Goal: Task Accomplishment & Management: Use online tool/utility

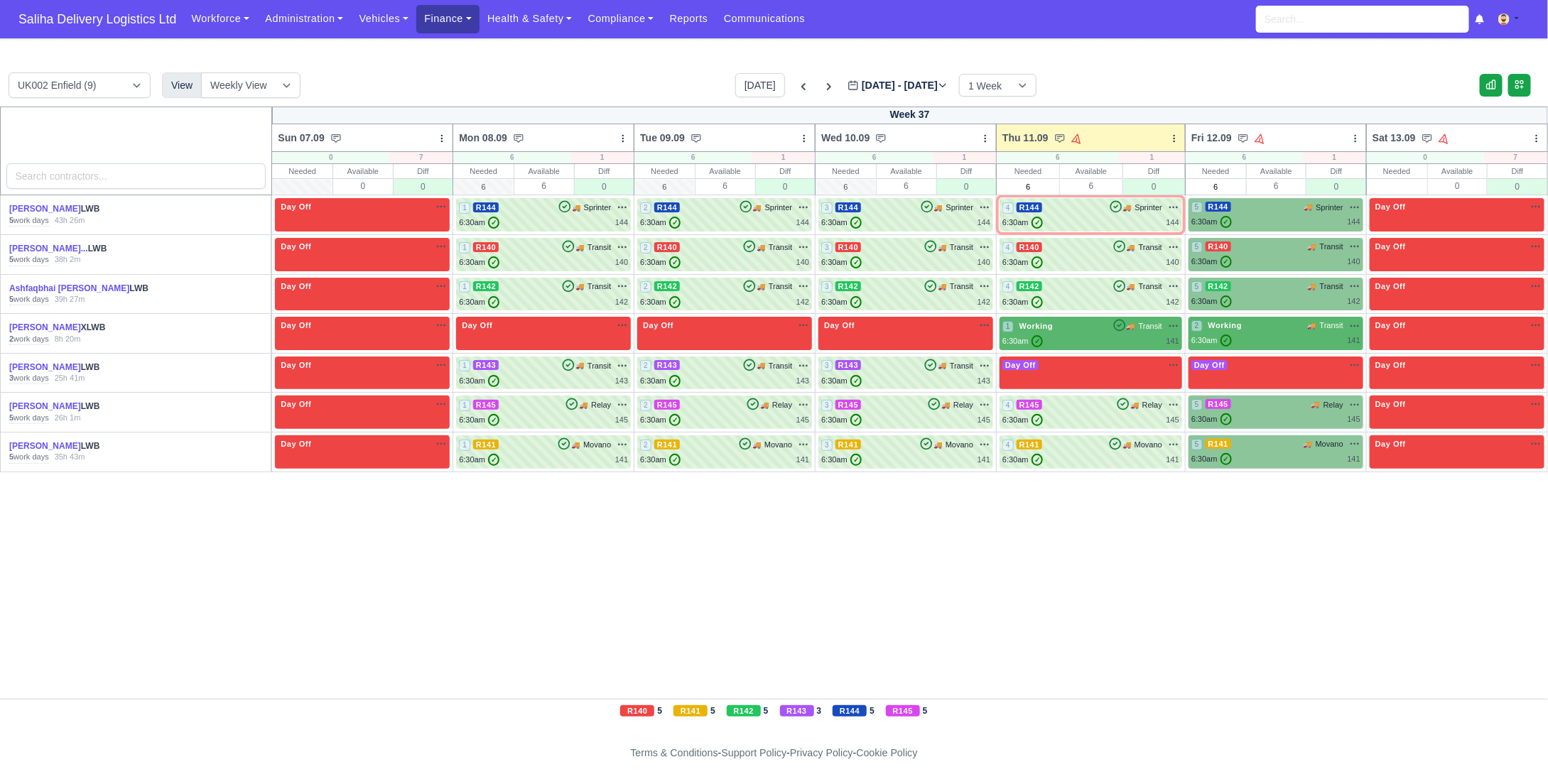
click at [425, 19] on link "Finance" at bounding box center [447, 19] width 63 height 28
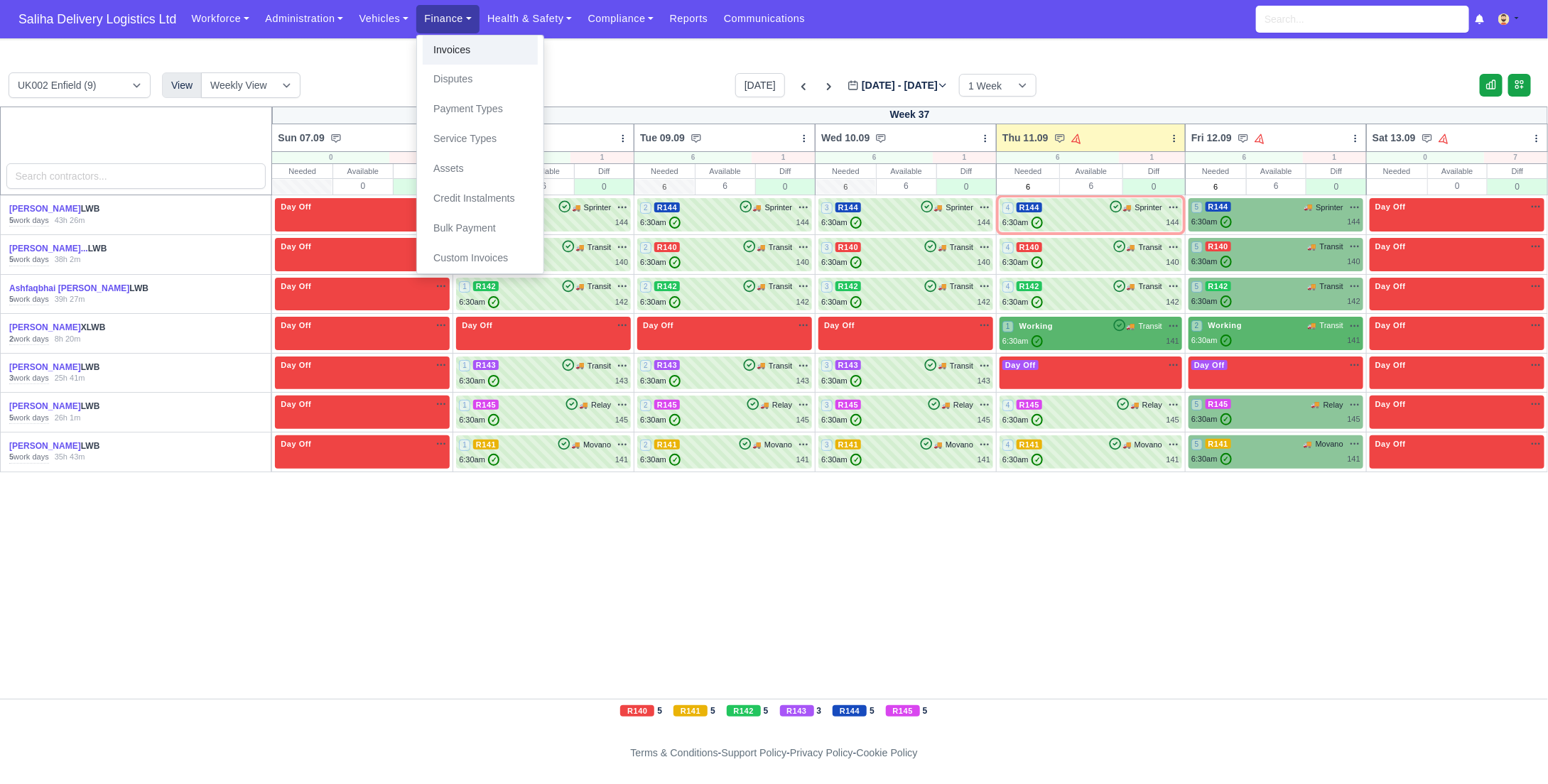
click at [446, 51] on link "Invoices" at bounding box center [480, 50] width 115 height 30
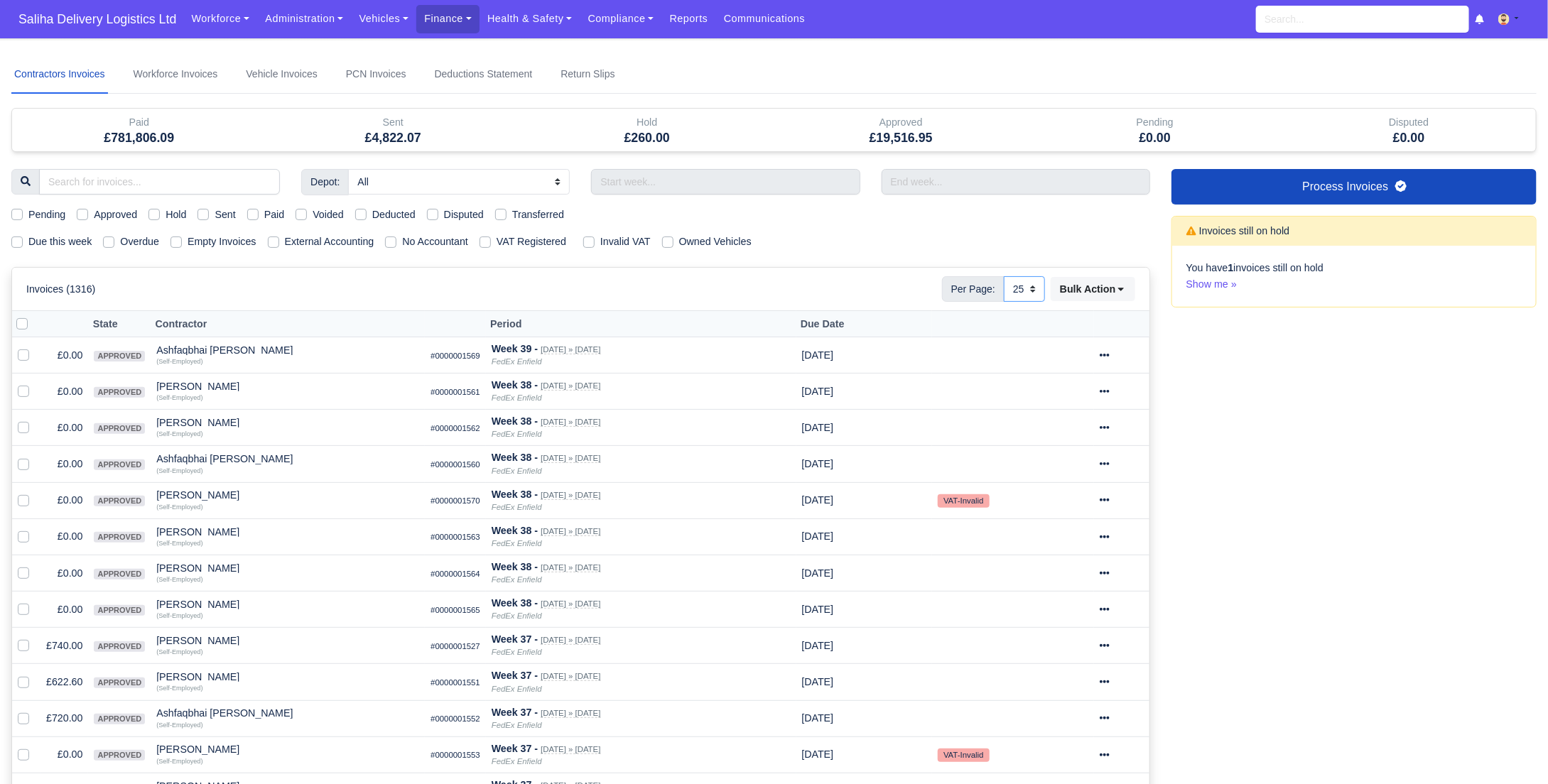
click at [1033, 287] on select "10 25 50" at bounding box center [1024, 289] width 41 height 26
select select "50"
click at [1004, 276] on select "10 25 50" at bounding box center [1024, 289] width 41 height 26
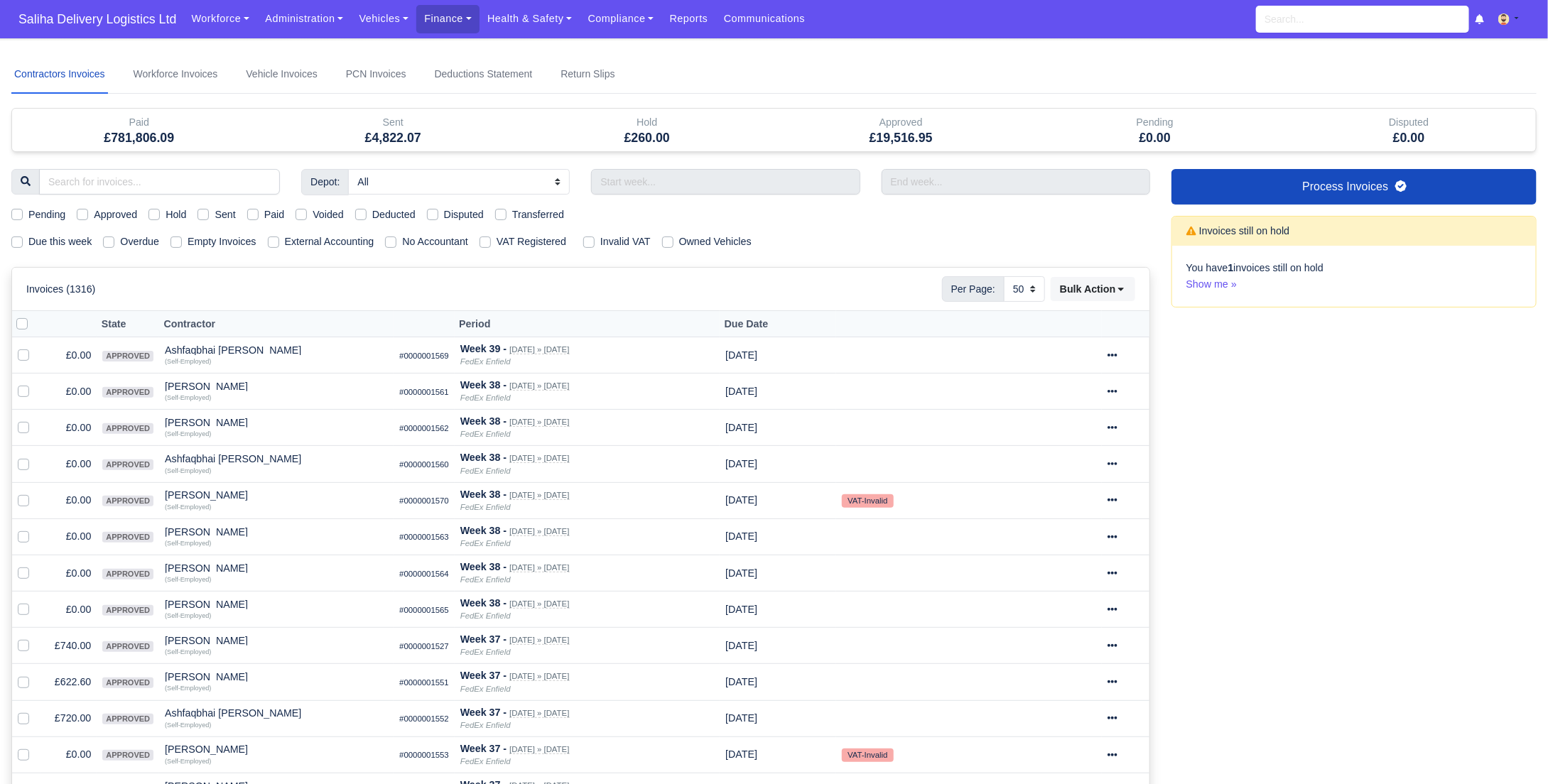
click at [214, 213] on label "Sent" at bounding box center [225, 214] width 20 height 16
click at [204, 213] on input "Sent" at bounding box center [202, 212] width 11 height 11
checkbox input "true"
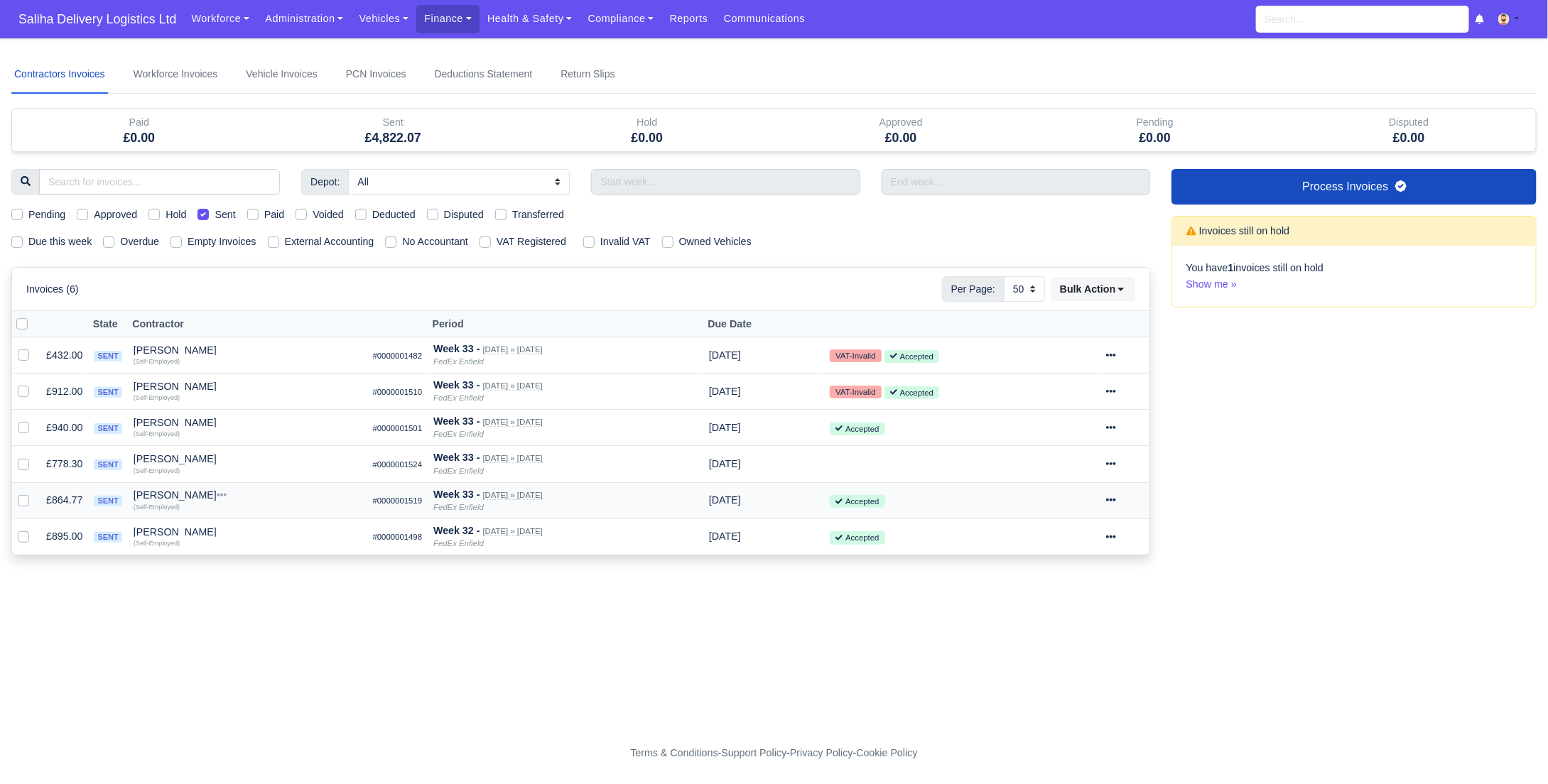
click at [35, 492] on label at bounding box center [35, 492] width 0 height 0
click at [25, 497] on input "checkbox" at bounding box center [23, 497] width 11 height 11
checkbox input "true"
click at [1126, 498] on div at bounding box center [1125, 500] width 37 height 16
click at [1064, 605] on button "Paid" at bounding box center [1071, 599] width 127 height 22
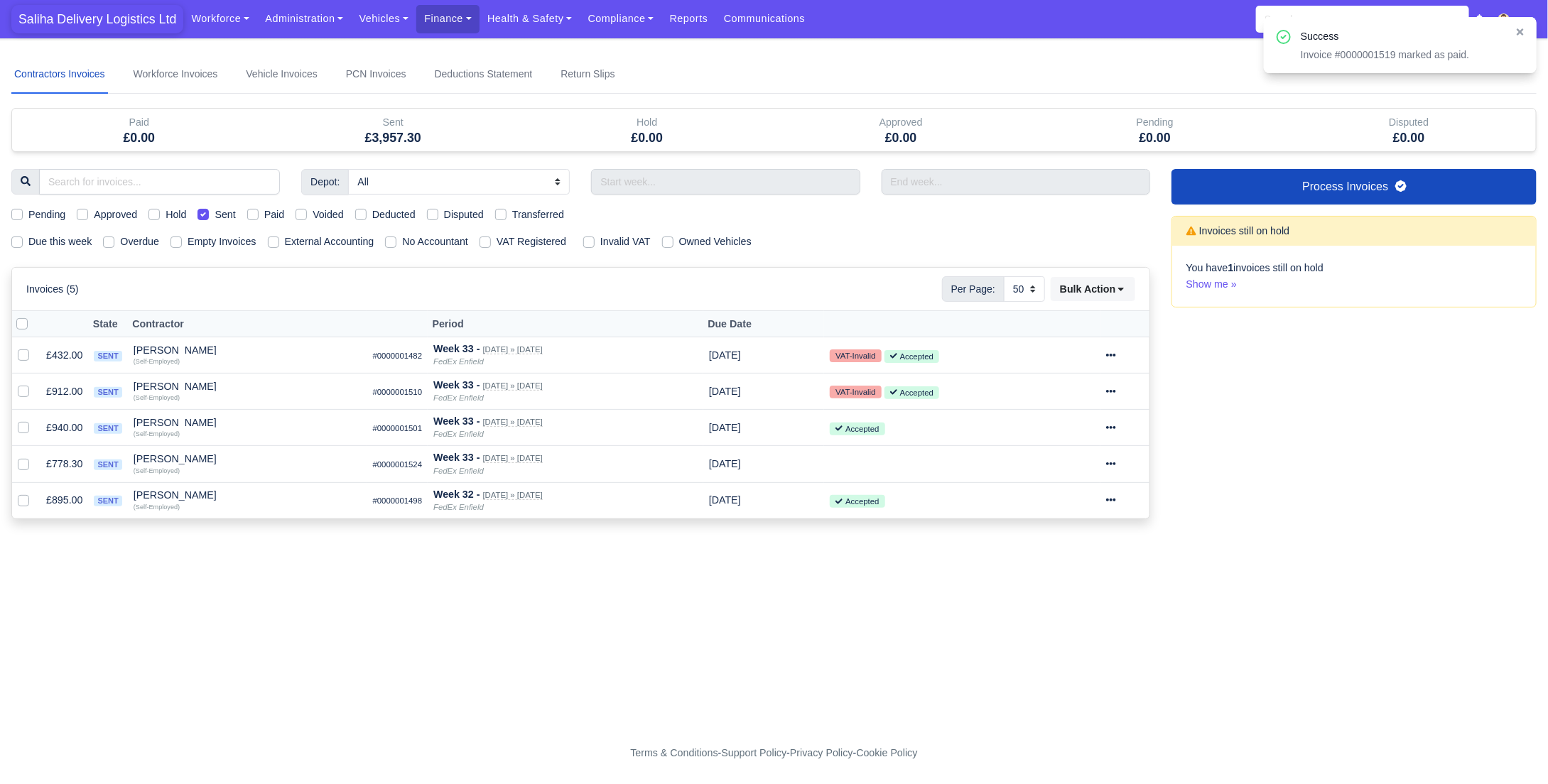
click at [141, 28] on span "Saliha Delivery Logistics Ltd" at bounding box center [97, 19] width 172 height 28
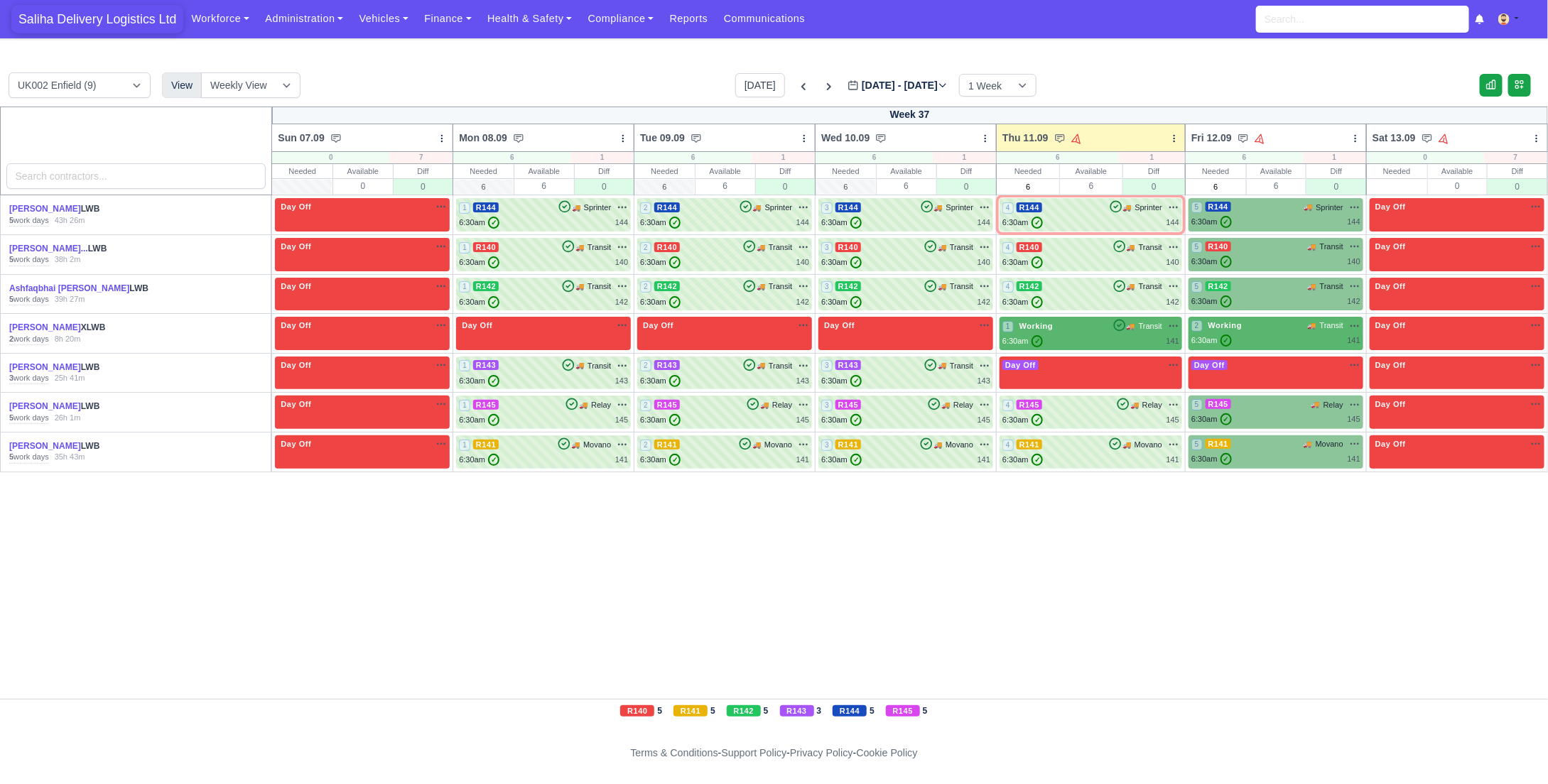
click at [140, 18] on span "Saliha Delivery Logistics Ltd" at bounding box center [97, 19] width 172 height 28
click at [1092, 217] on div "6:30am ✓ 144" at bounding box center [1091, 223] width 177 height 12
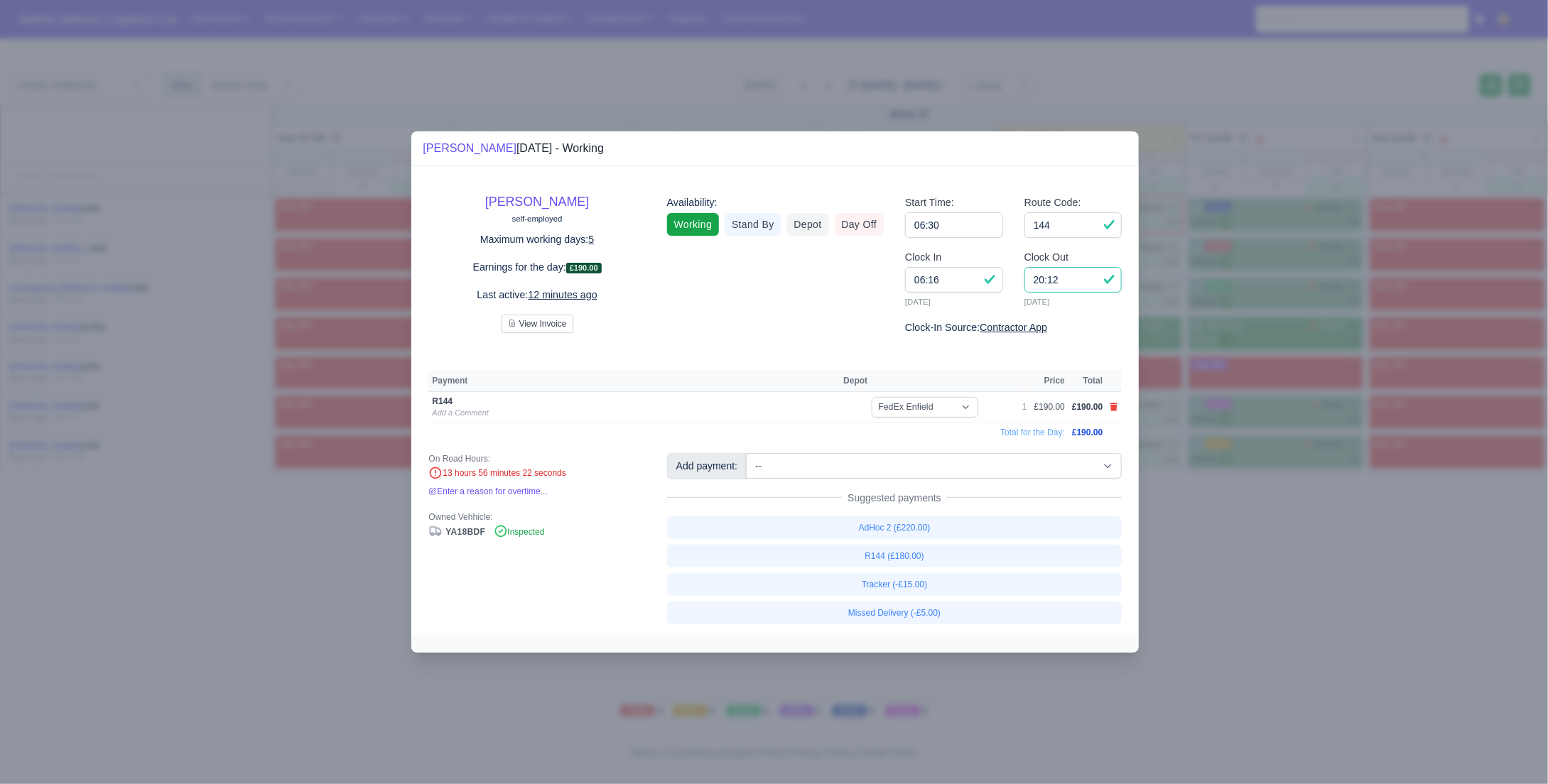
drag, startPoint x: 1080, startPoint y: 282, endPoint x: 1004, endPoint y: 278, distance: 76.1
click at [1004, 278] on div "Clock In 06:16 11/09/2025 Clock Out 20:12 11/09/2025" at bounding box center [1014, 284] width 238 height 71
type input "16:00"
click at [1117, 407] on icon at bounding box center [1114, 407] width 8 height 9
select select
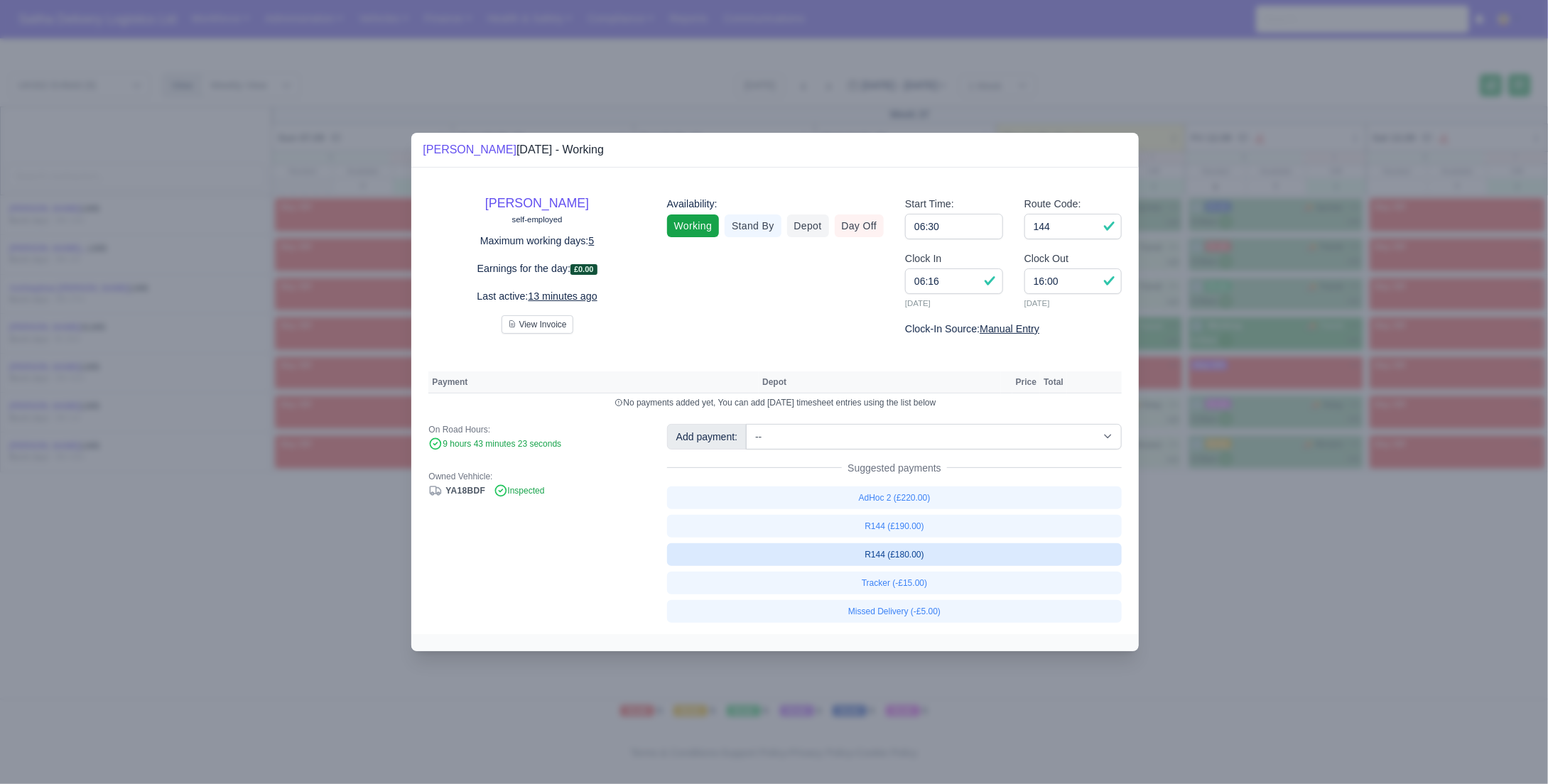
click at [894, 559] on link "R144 (£180.00)" at bounding box center [894, 554] width 455 height 23
select select "1"
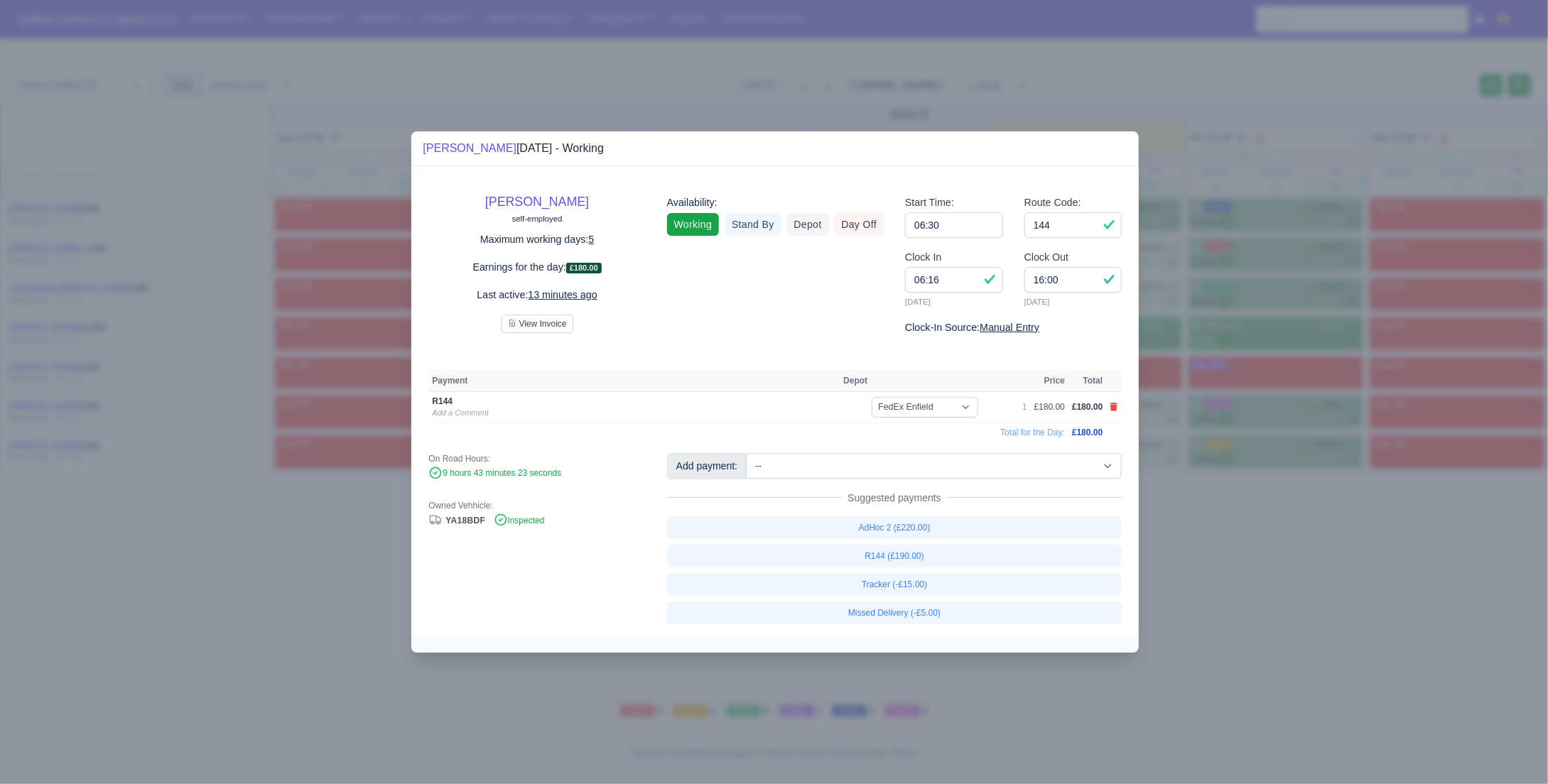
click at [1306, 632] on div at bounding box center [774, 392] width 1548 height 784
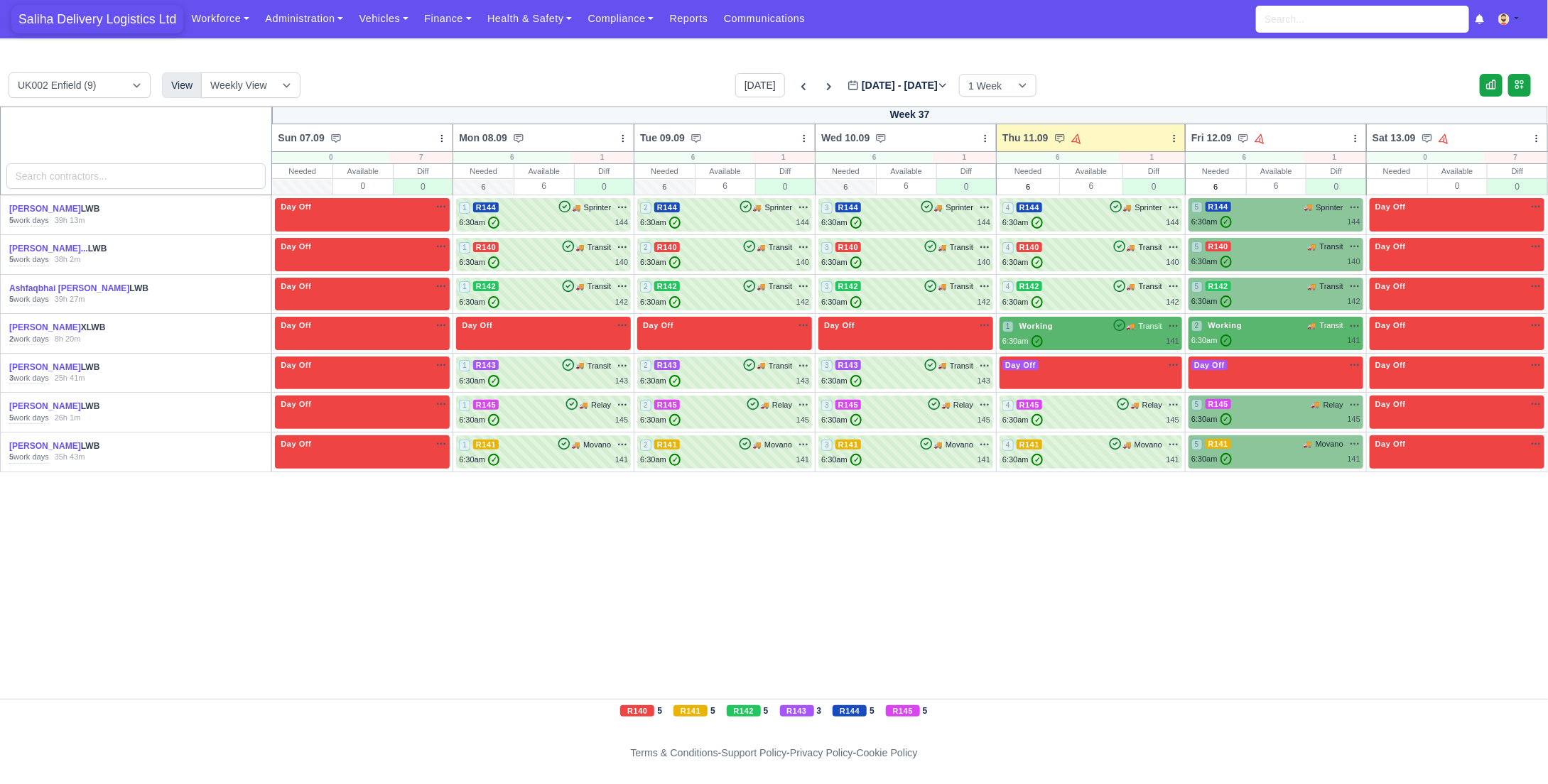
click at [63, 27] on span "Saliha Delivery Logistics Ltd" at bounding box center [97, 19] width 172 height 28
click at [1061, 331] on div "1 Working 🚚 Transit" at bounding box center [1091, 326] width 177 height 13
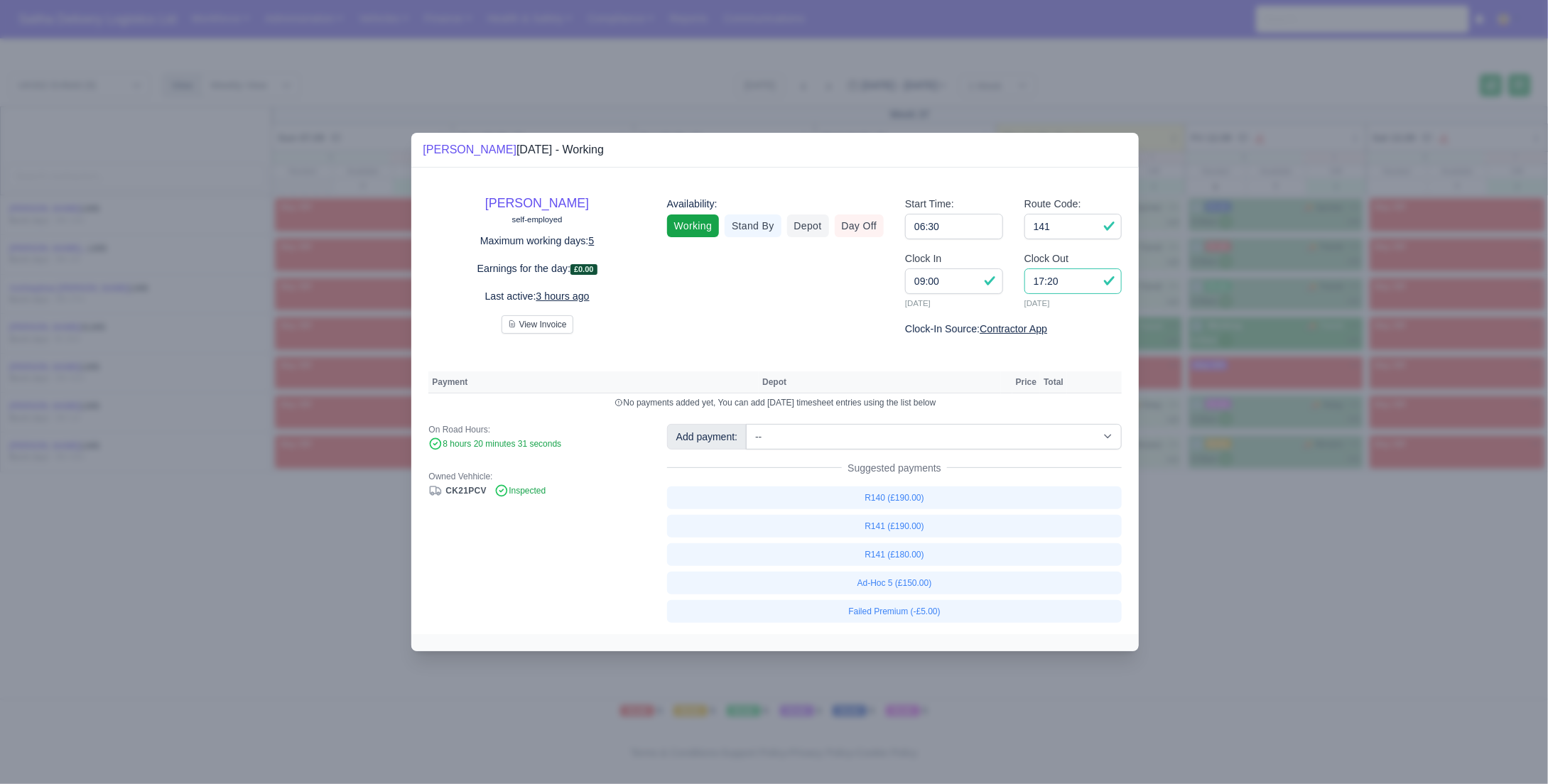
drag, startPoint x: 1071, startPoint y: 291, endPoint x: 1025, endPoint y: 287, distance: 46.2
click at [1025, 287] on input "17:20" at bounding box center [1073, 281] width 98 height 26
type input "16:00"
click at [895, 533] on link "R141 (£190.00)" at bounding box center [894, 526] width 455 height 23
select select "1"
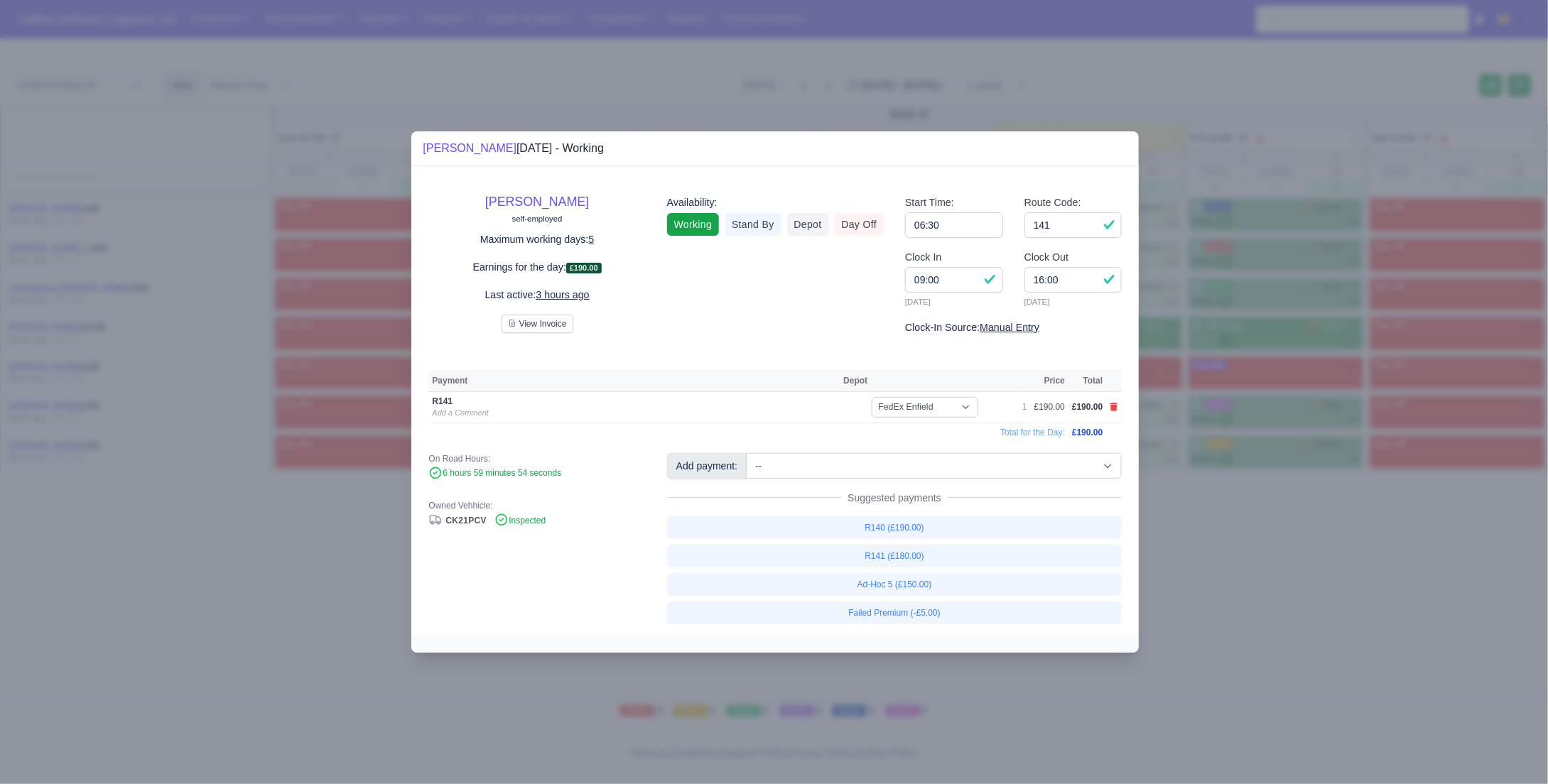
click at [1257, 549] on div at bounding box center [774, 392] width 1548 height 784
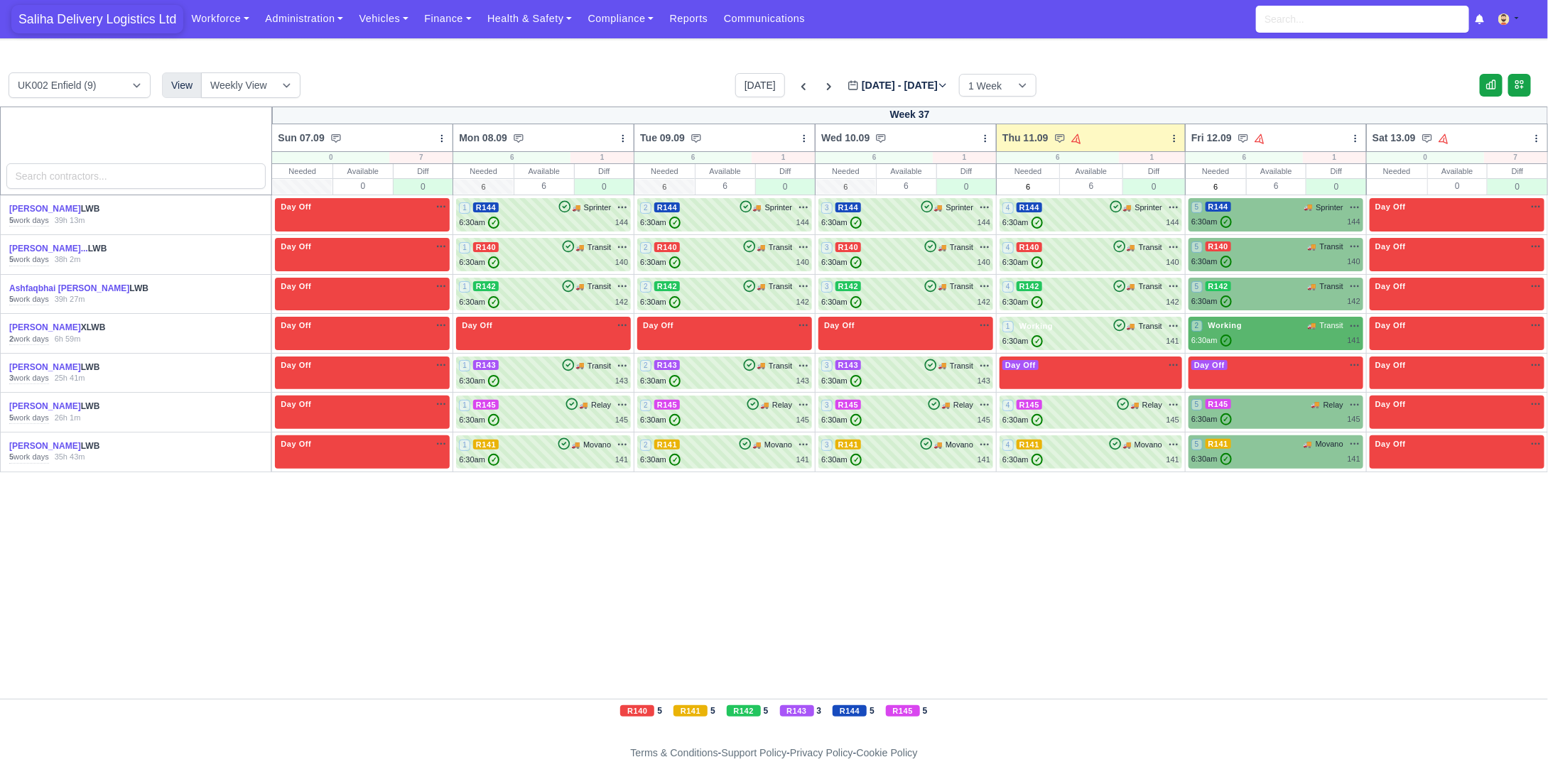
click at [121, 17] on span "Saliha Delivery Logistics Ltd" at bounding box center [97, 19] width 172 height 28
